Goal: Information Seeking & Learning: Find specific fact

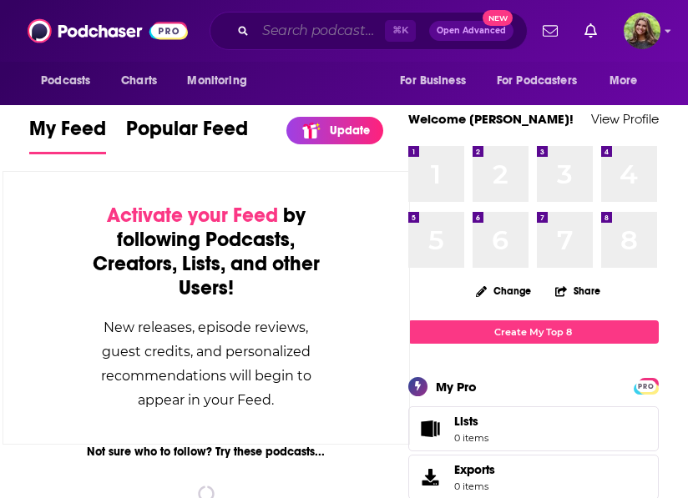
drag, startPoint x: 0, startPoint y: 0, endPoint x: 272, endPoint y: 30, distance: 273.9
click at [272, 30] on input "Search podcasts, credits, & more..." at bounding box center [320, 31] width 129 height 27
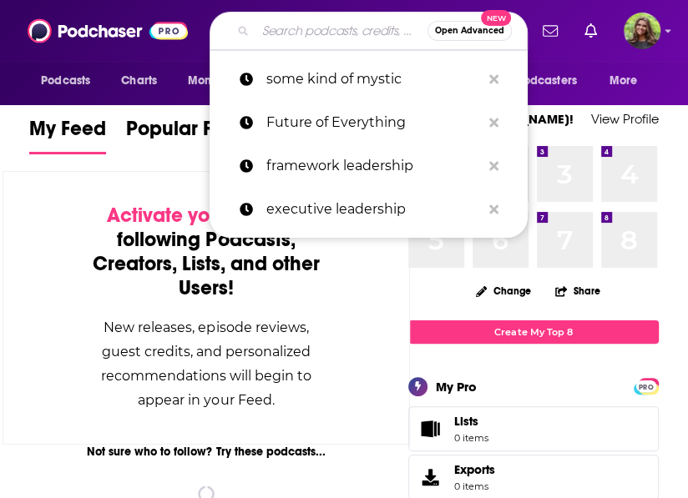
paste input "[DOMAIN_NAME]"
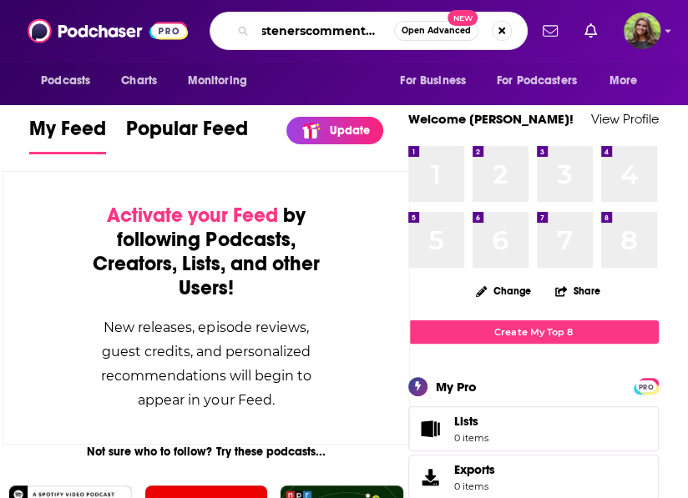
scroll to position [0, 5]
click at [308, 33] on input "listenerscommentary" at bounding box center [325, 31] width 139 height 27
type input "listeners commentary"
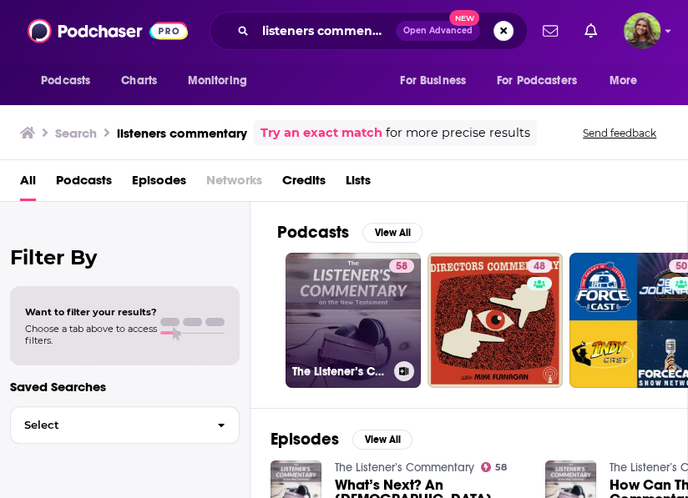
click at [355, 302] on link "58 The Listener’s Commentary" at bounding box center [353, 320] width 135 height 135
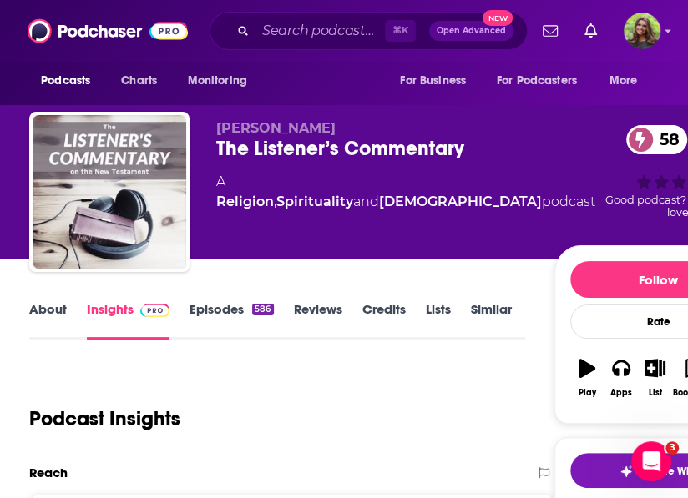
click at [303, 139] on div "The Listener’s Commentary 58" at bounding box center [405, 148] width 379 height 25
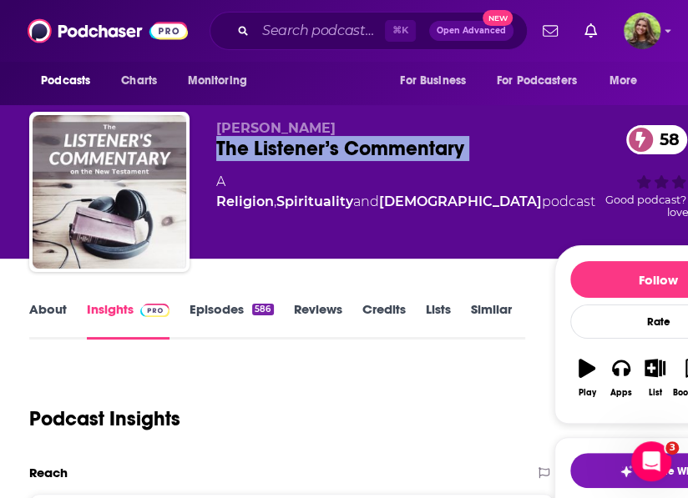
click at [303, 139] on div "The Listener’s Commentary 58" at bounding box center [405, 148] width 379 height 25
copy div "The Listener’s Commentary 58"
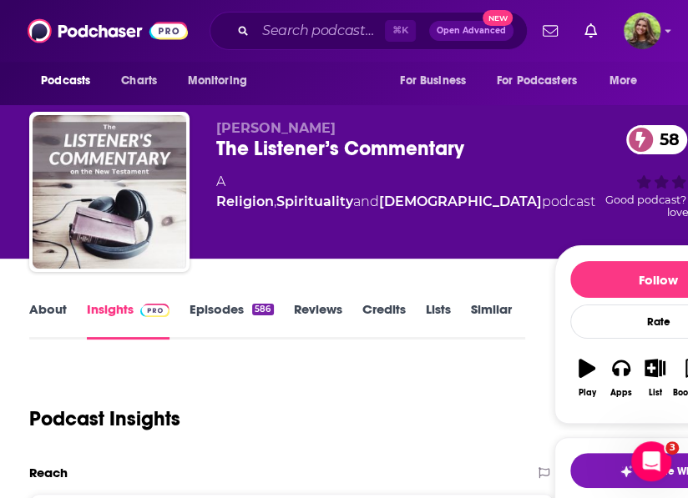
click at [262, 132] on span "[PERSON_NAME]" at bounding box center [275, 128] width 119 height 16
copy p "[PERSON_NAME]"
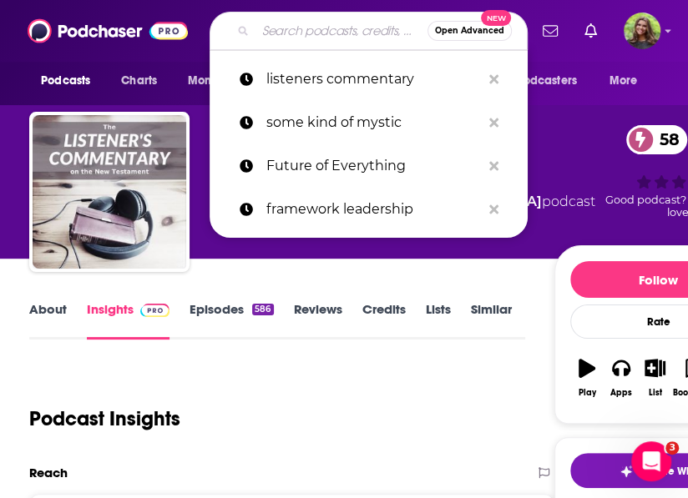
click at [330, 28] on input "Search podcasts, credits, & more..." at bounding box center [342, 31] width 172 height 27
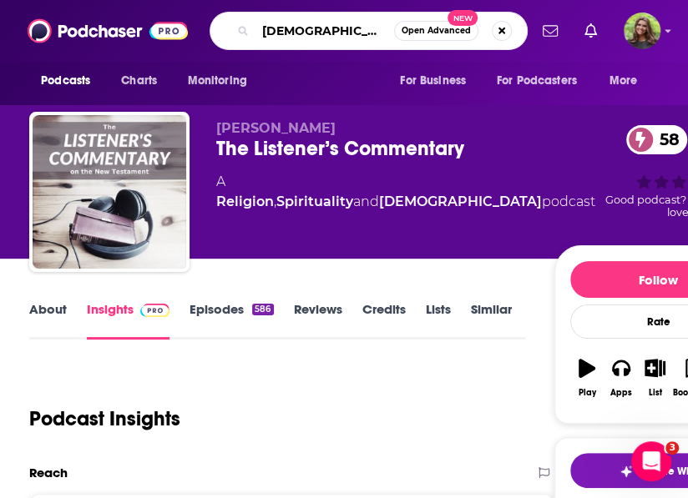
type input "[DEMOGRAPHIC_DATA] in life"
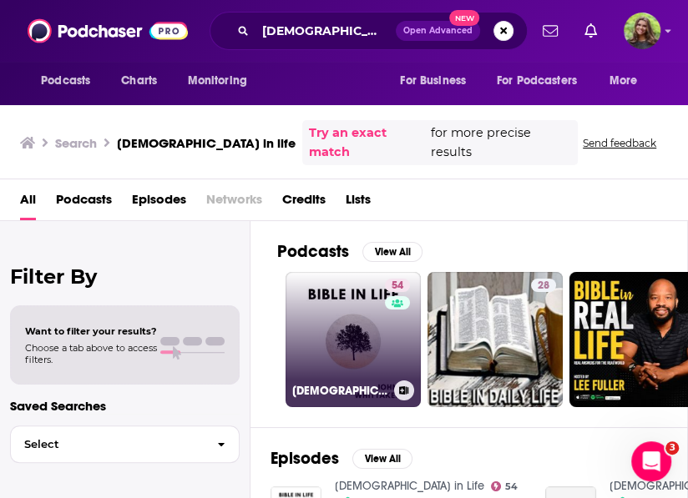
click at [352, 319] on link "54 [DEMOGRAPHIC_DATA] in Life" at bounding box center [353, 339] width 135 height 135
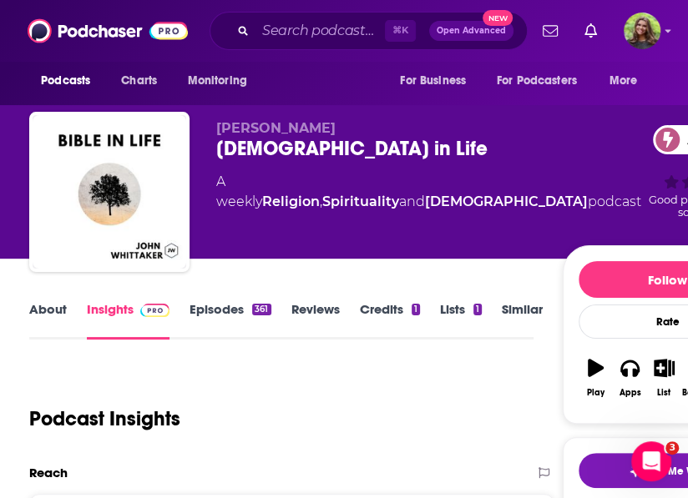
click at [34, 304] on link "About" at bounding box center [48, 320] width 38 height 38
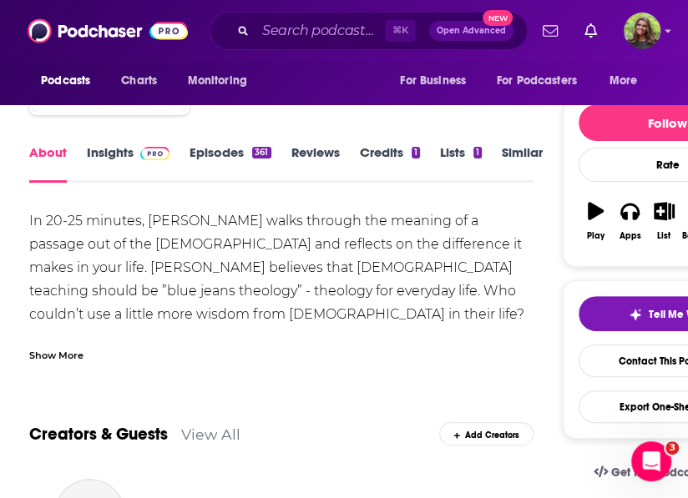
scroll to position [176, 0]
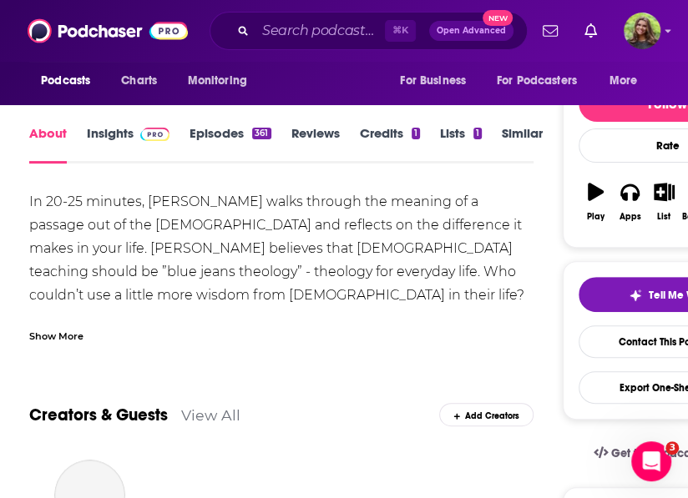
click at [58, 337] on div "Show More" at bounding box center [56, 335] width 54 height 16
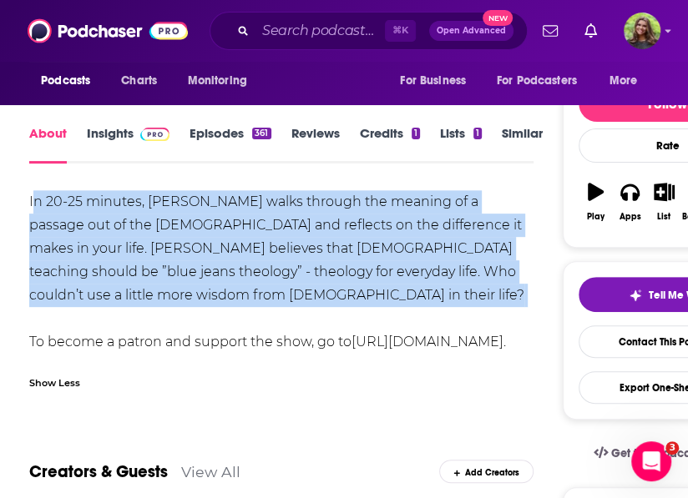
drag, startPoint x: 33, startPoint y: 200, endPoint x: 422, endPoint y: 284, distance: 398.1
click at [422, 284] on div "In 20-25 minutes, [PERSON_NAME] walks through the meaning of a passage out of t…" at bounding box center [281, 272] width 504 height 164
copy div "n 20-25 minutes, [PERSON_NAME] walks through the meaning of a passage out of th…"
